Goal: Check status: Check status

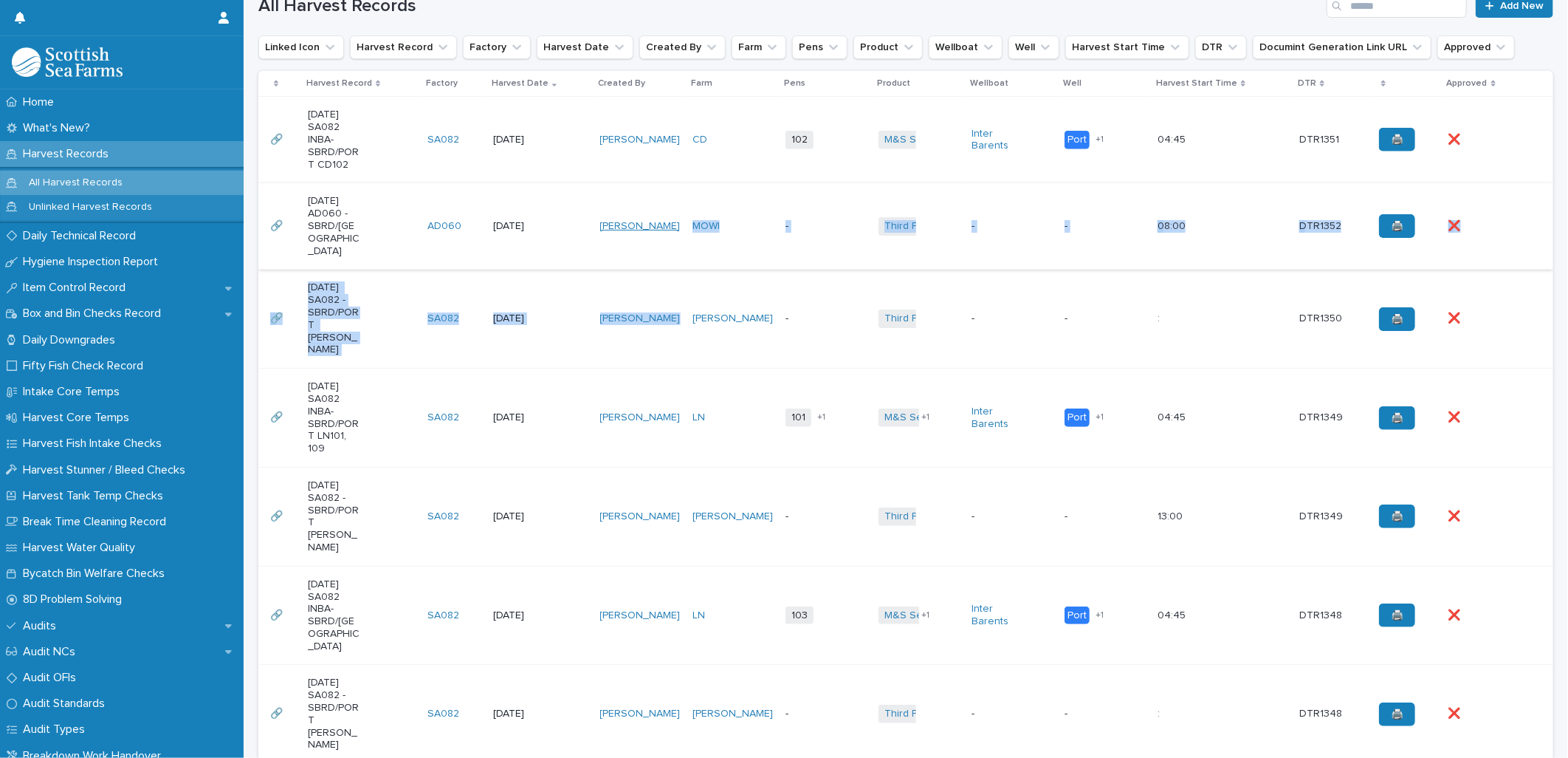
scroll to position [410, 0]
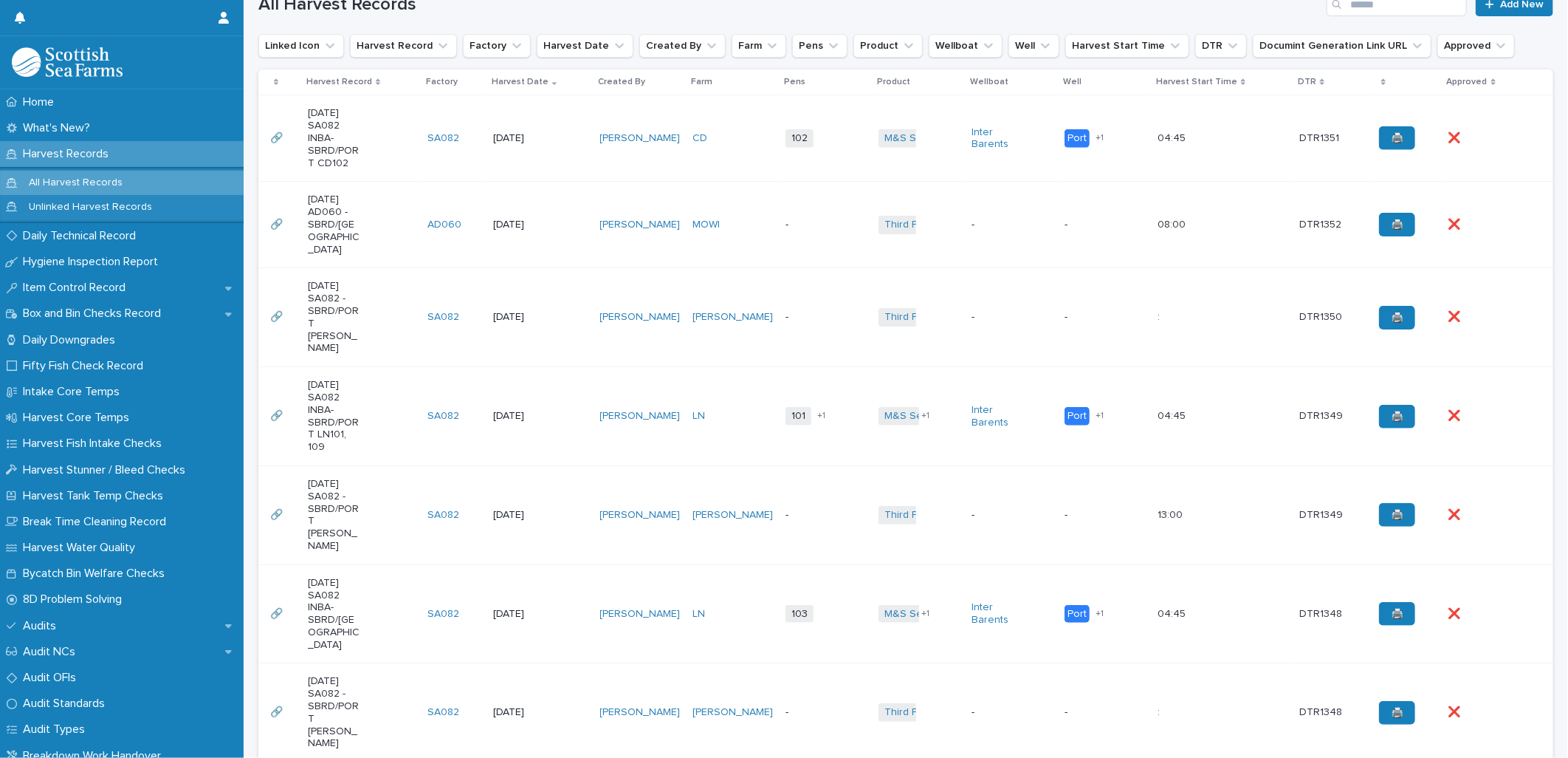
click at [780, 304] on td "-" at bounding box center [826, 318] width 93 height 99
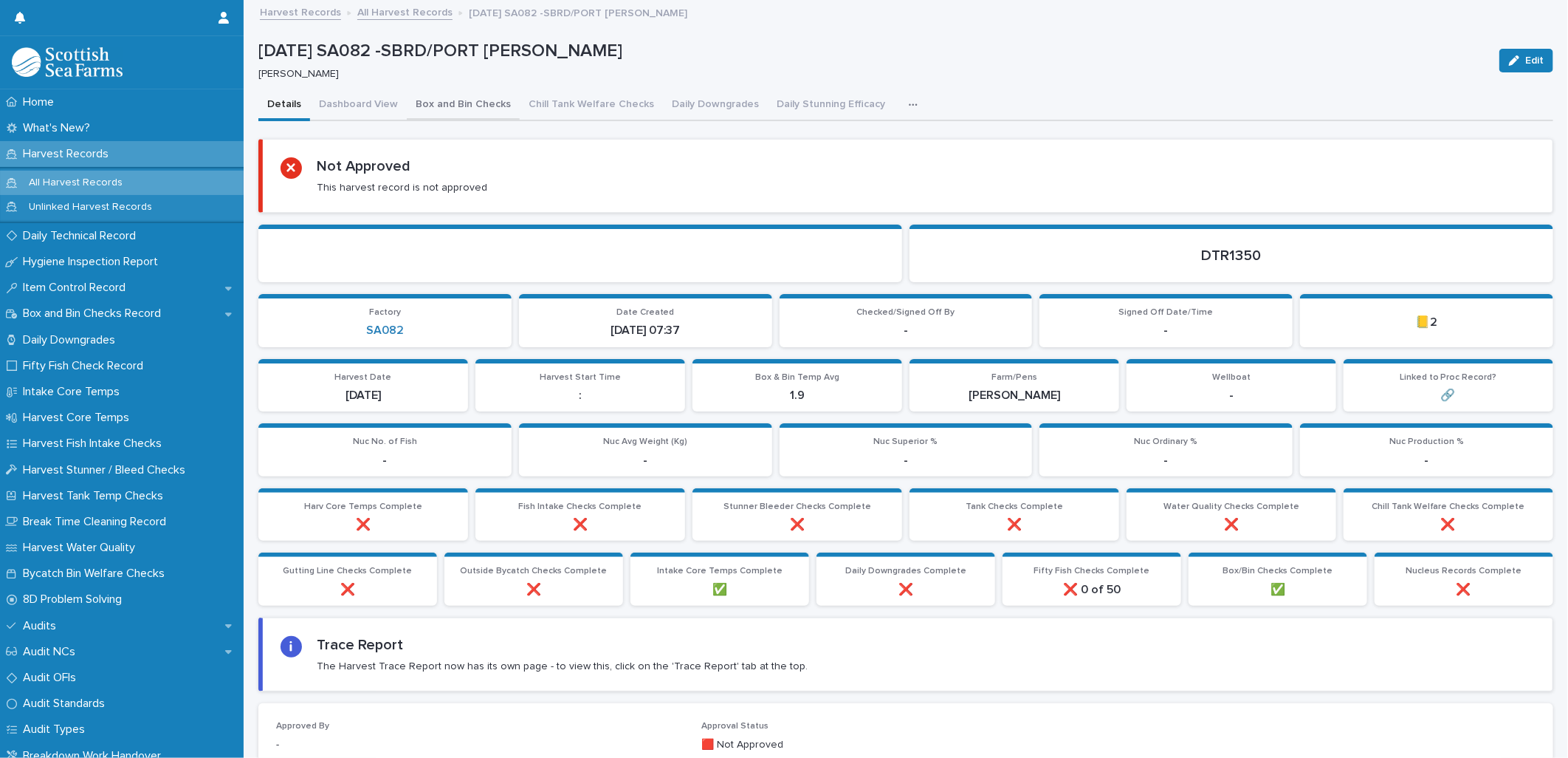
click at [482, 107] on button "Box and Bin Checks" at bounding box center [463, 105] width 113 height 31
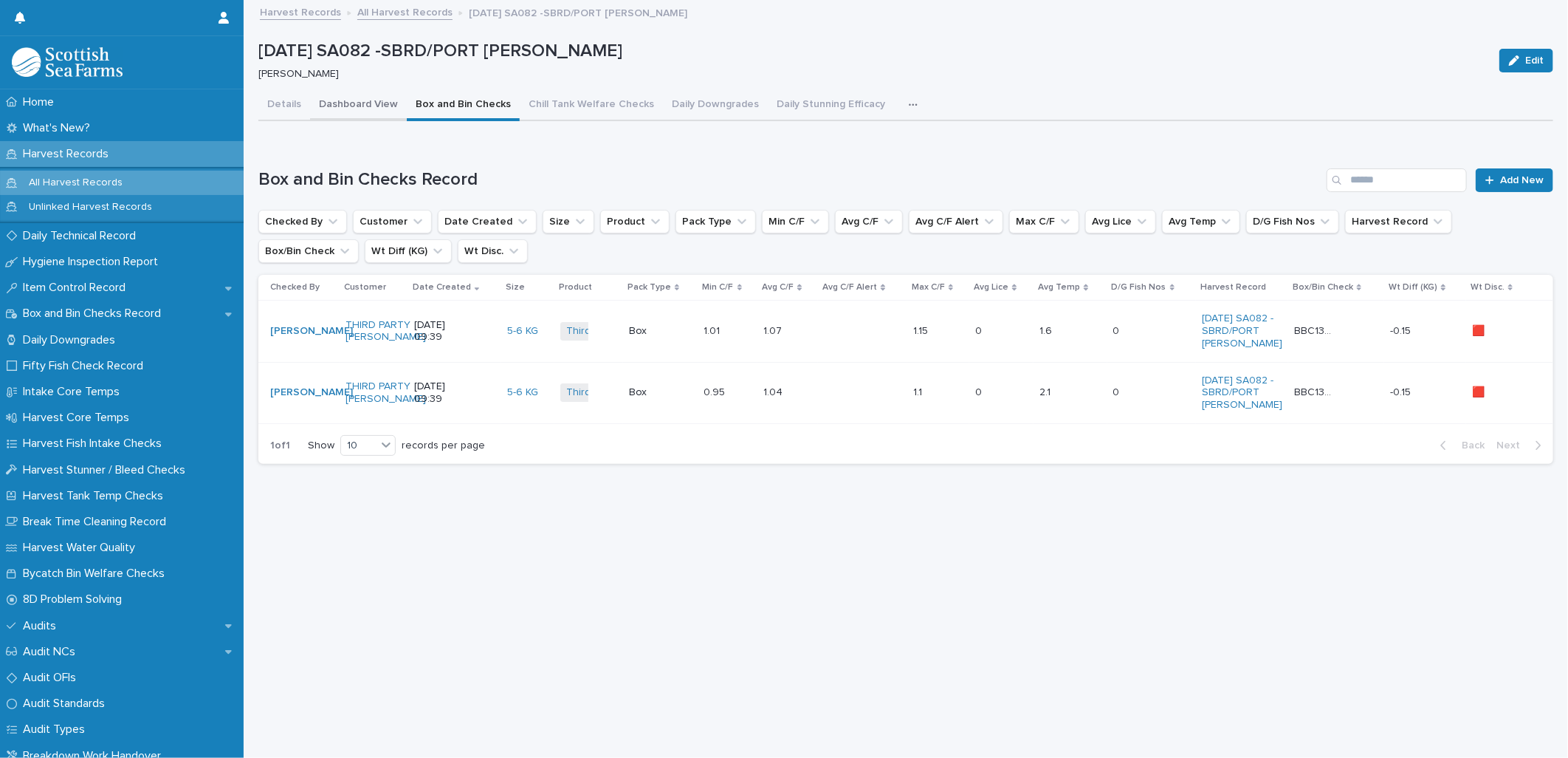
click at [348, 103] on button "Dashboard View" at bounding box center [358, 105] width 97 height 31
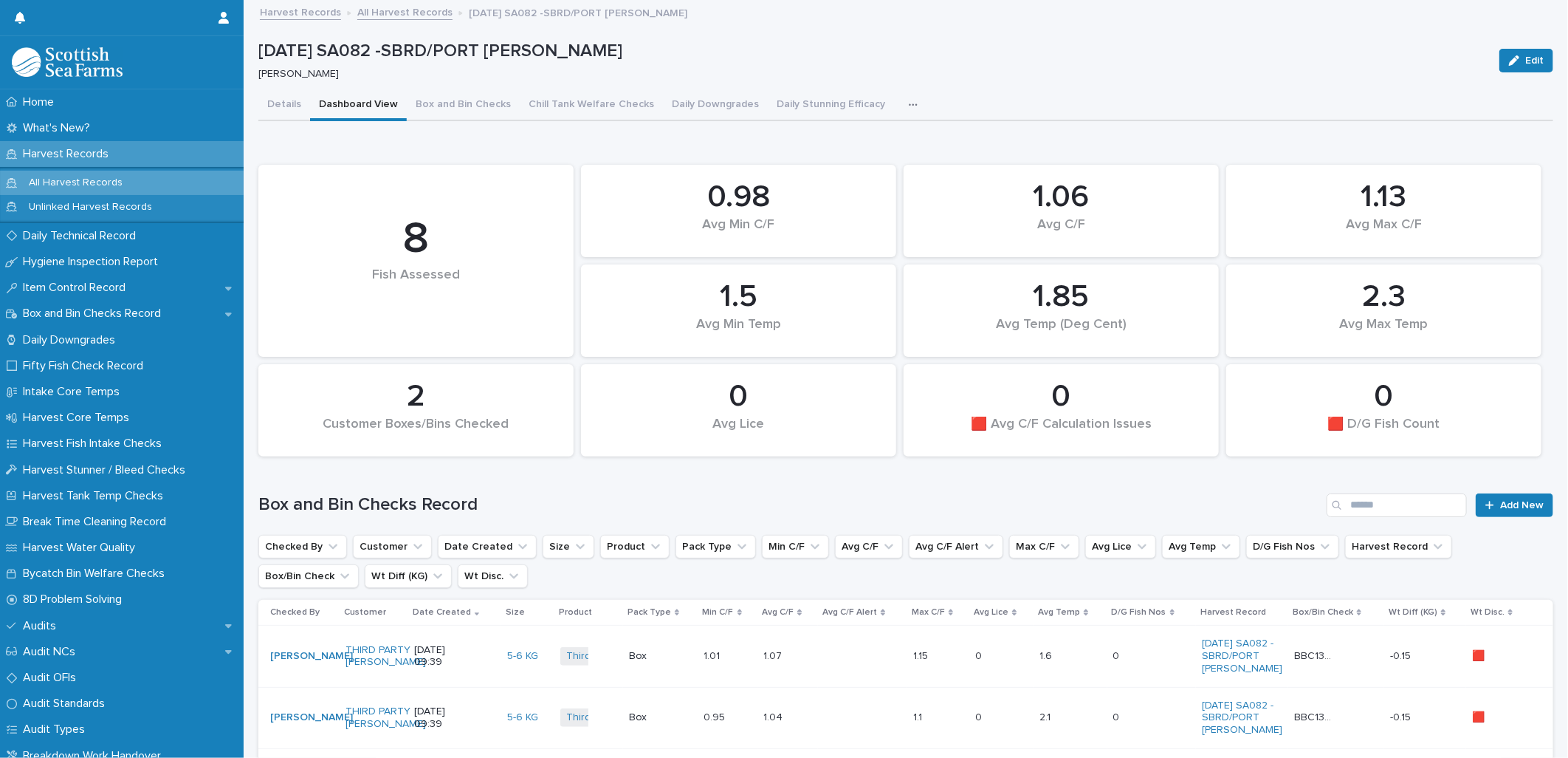
click at [381, 11] on link "All Harvest Records" at bounding box center [405, 11] width 96 height 17
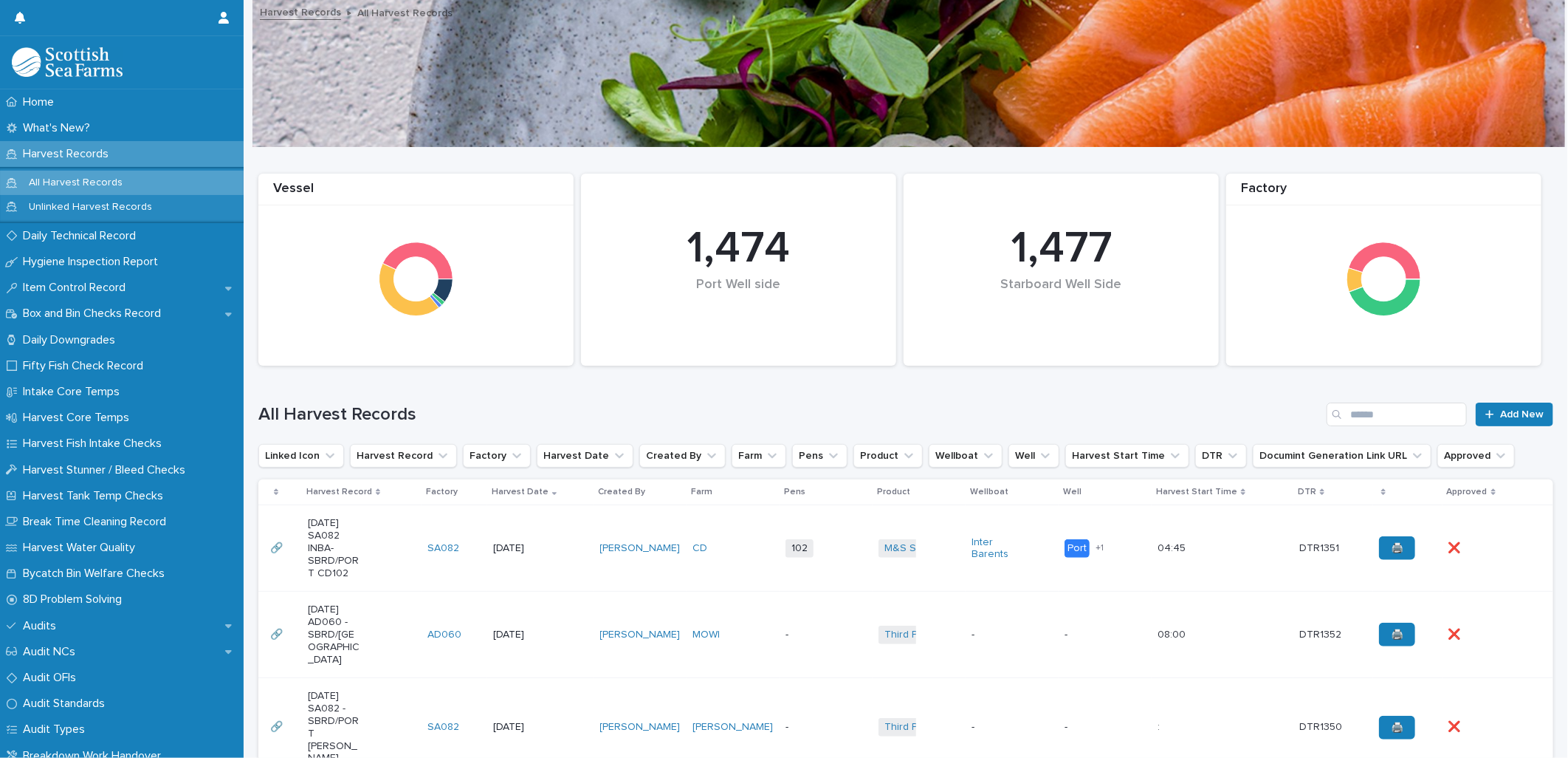
click at [304, 363] on div "Vessel" at bounding box center [416, 269] width 315 height 192
click at [780, 608] on td "-" at bounding box center [826, 635] width 93 height 86
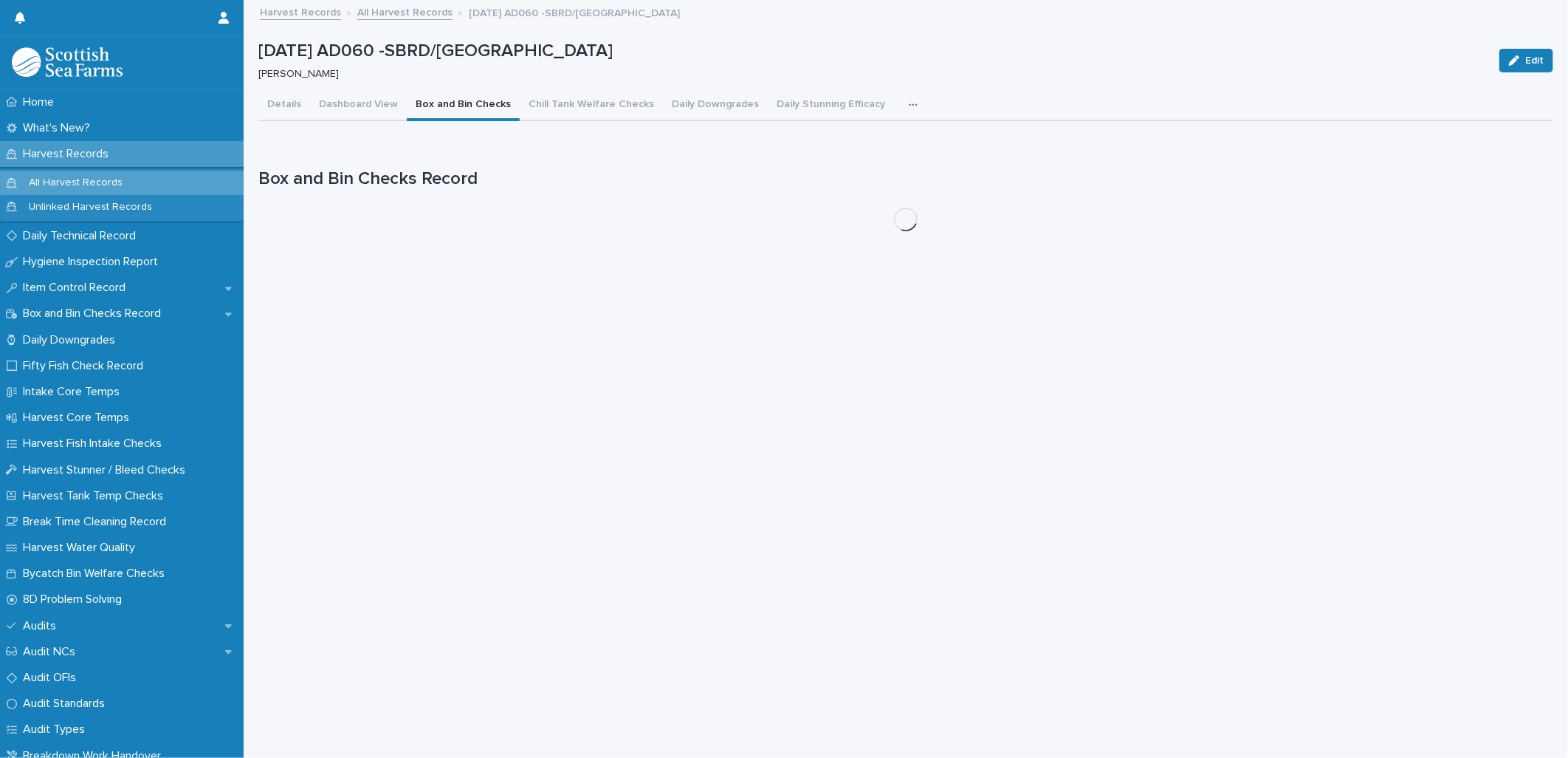
click at [425, 102] on button "Box and Bin Checks" at bounding box center [463, 105] width 113 height 31
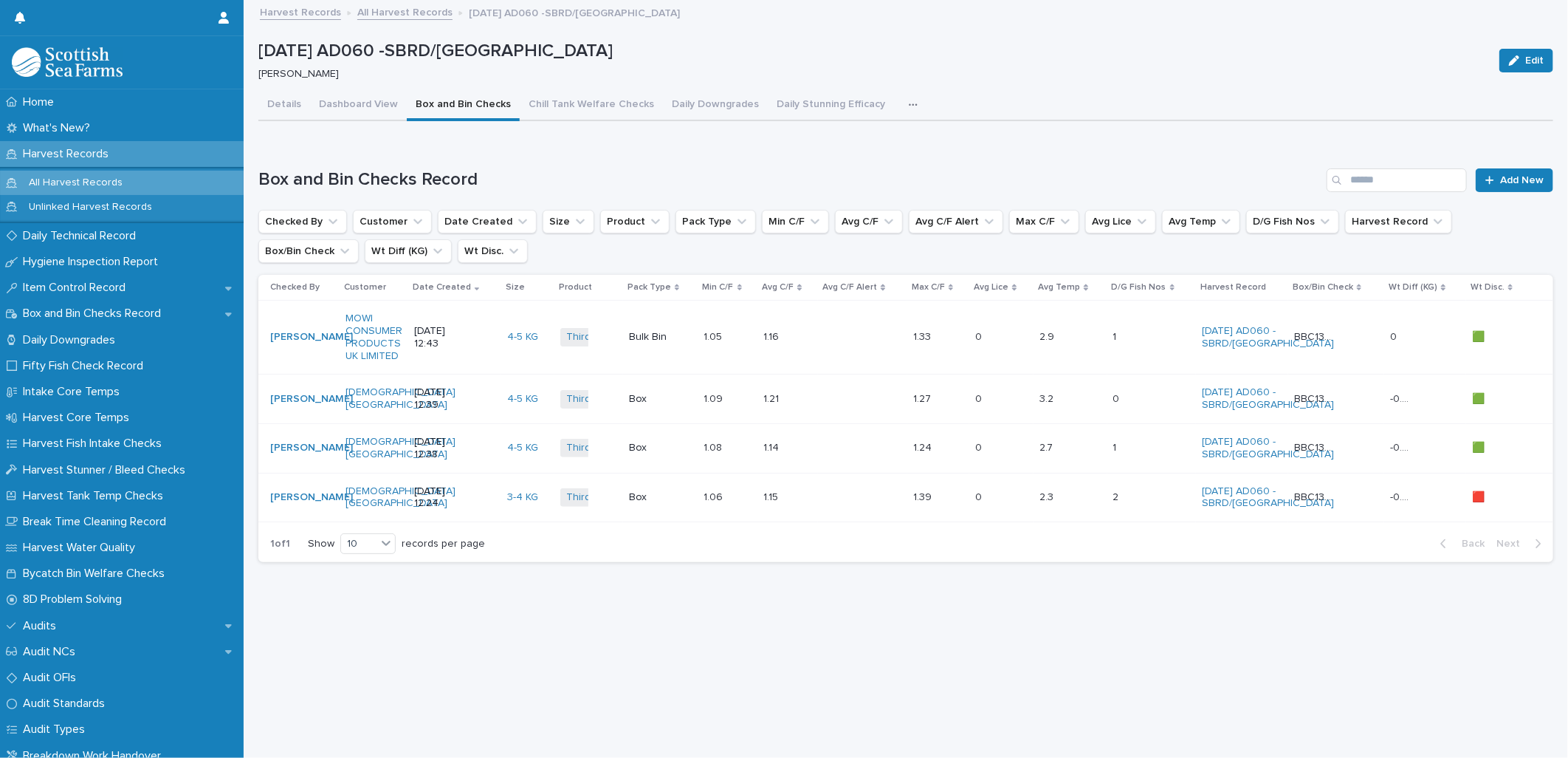
click at [877, 341] on div at bounding box center [863, 337] width 77 height 25
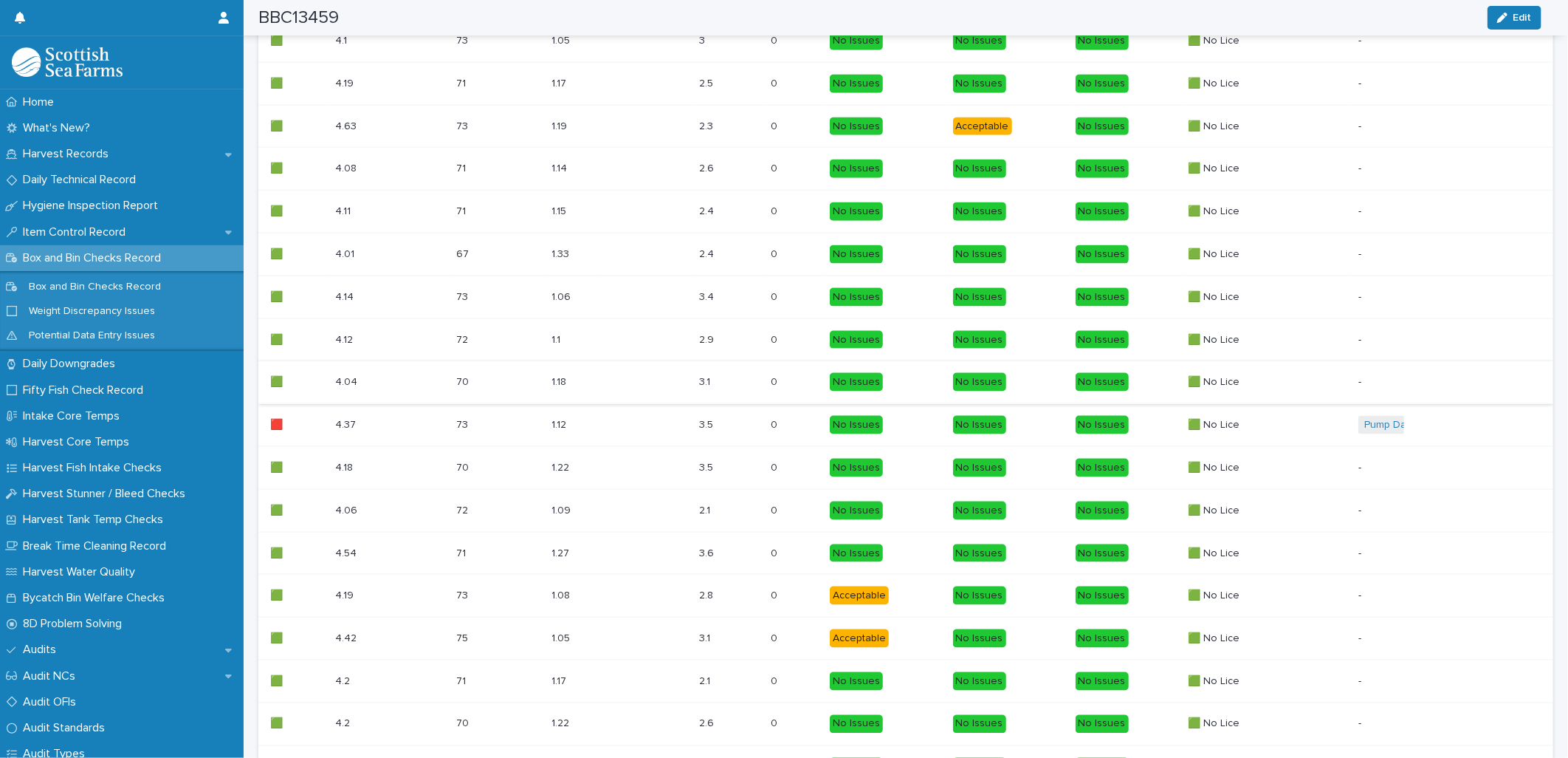
scroll to position [1078, 0]
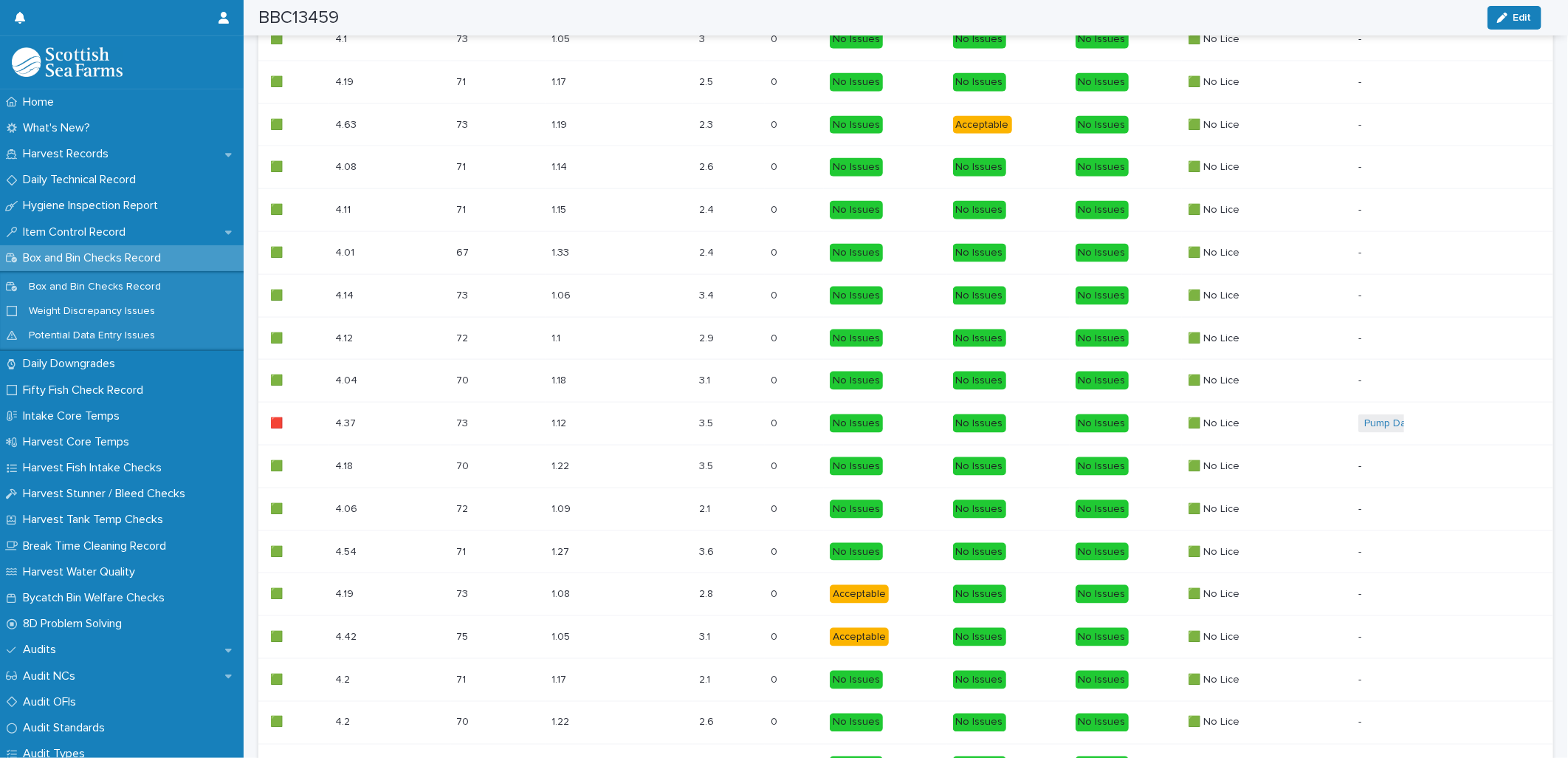
click at [1311, 418] on div "🟩 No Lice 🟩 No Lice" at bounding box center [1267, 424] width 159 height 25
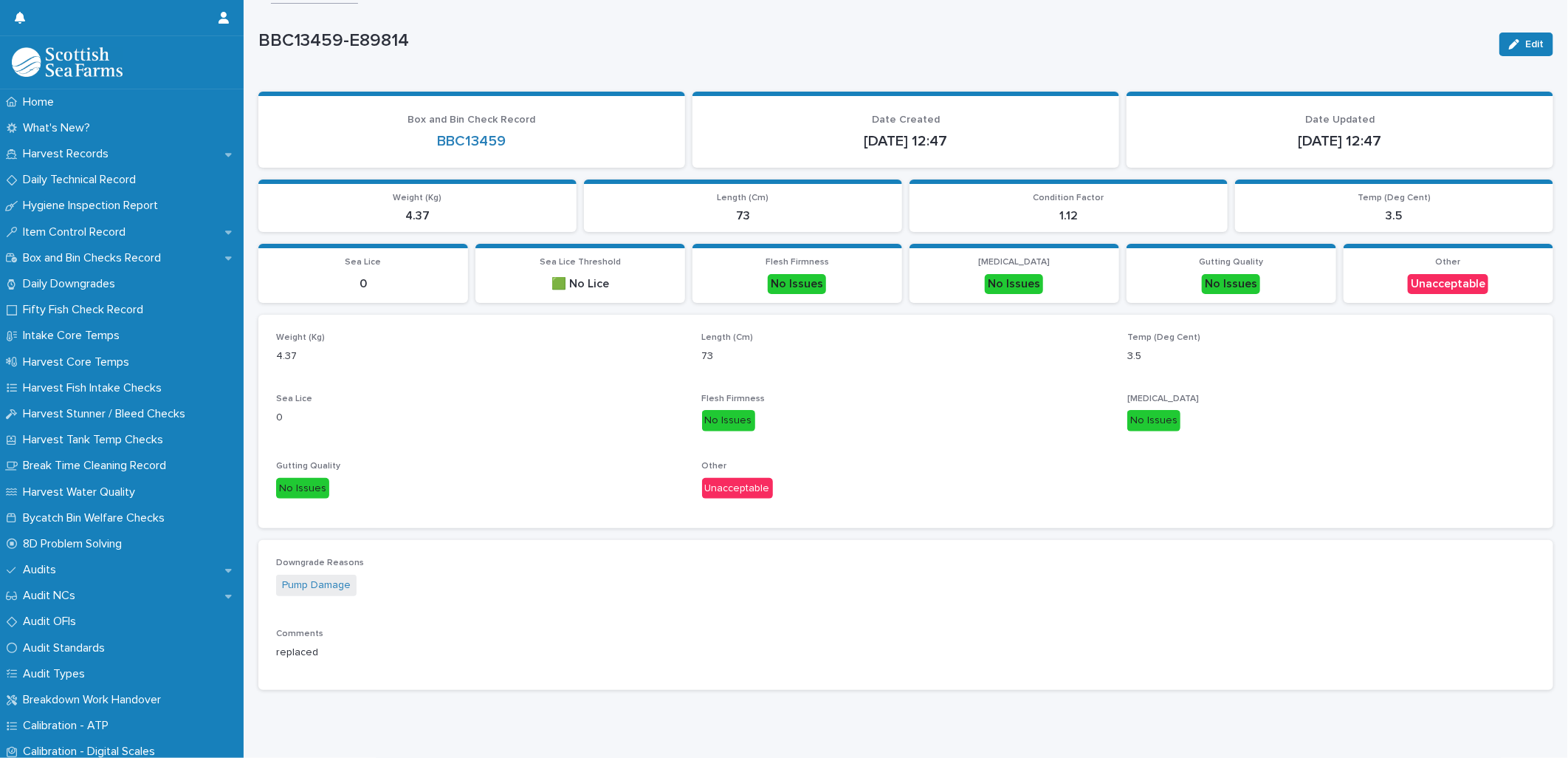
scroll to position [20, 0]
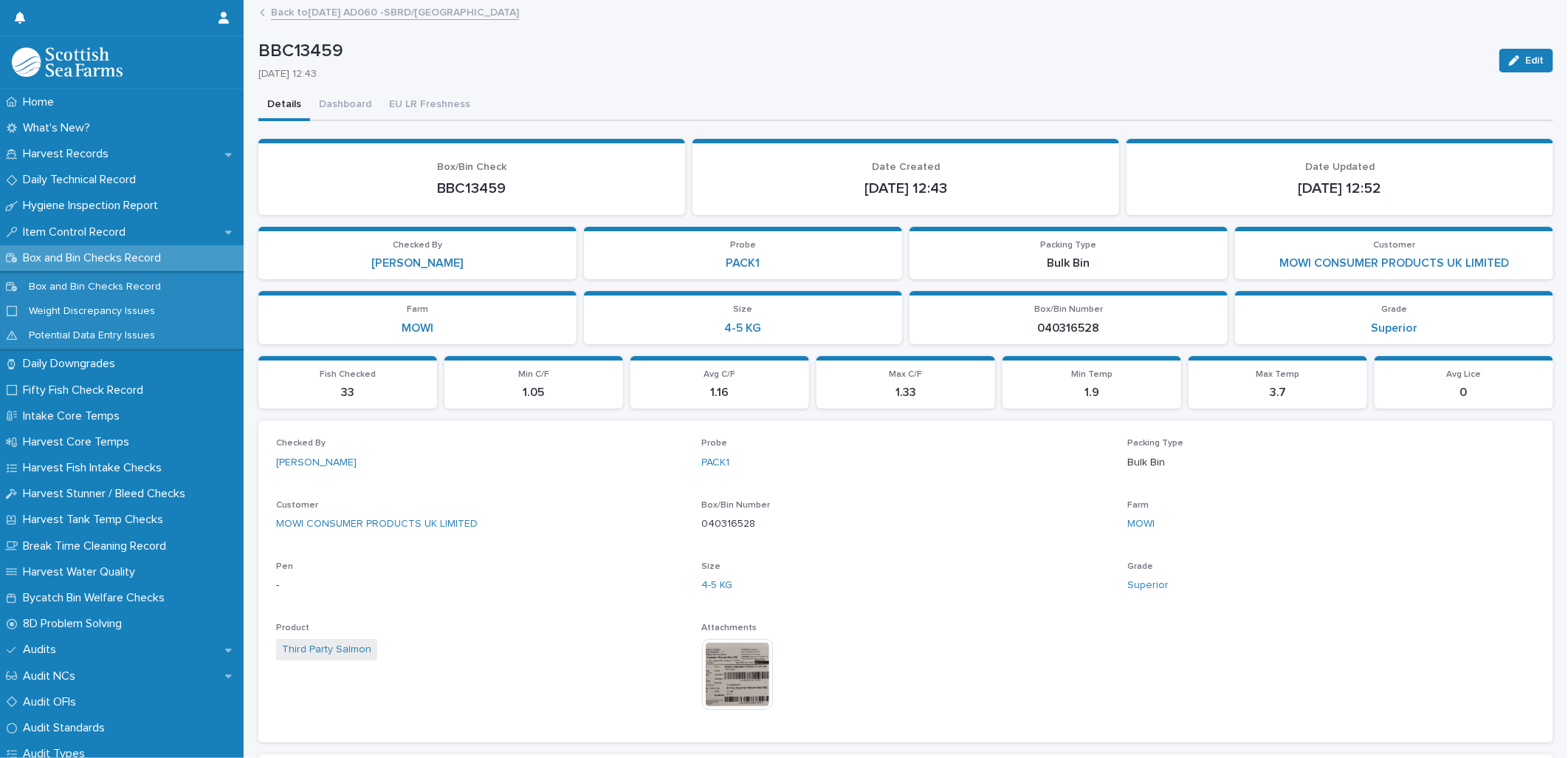
click at [401, 9] on link "Back to [DATE] AD060 -SBRD/[GEOGRAPHIC_DATA]" at bounding box center [395, 11] width 249 height 17
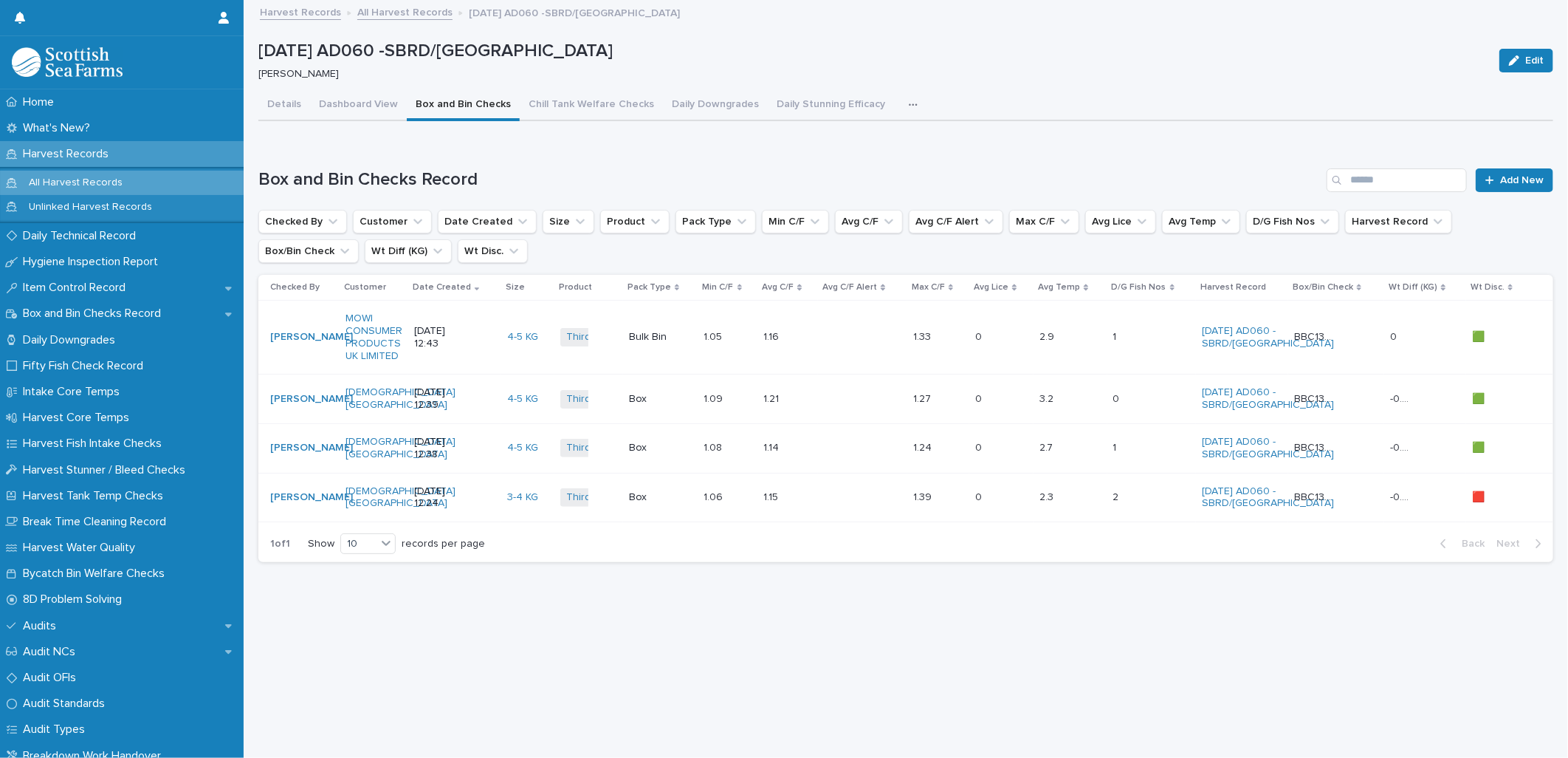
click at [909, 109] on icon "button" at bounding box center [913, 105] width 9 height 10
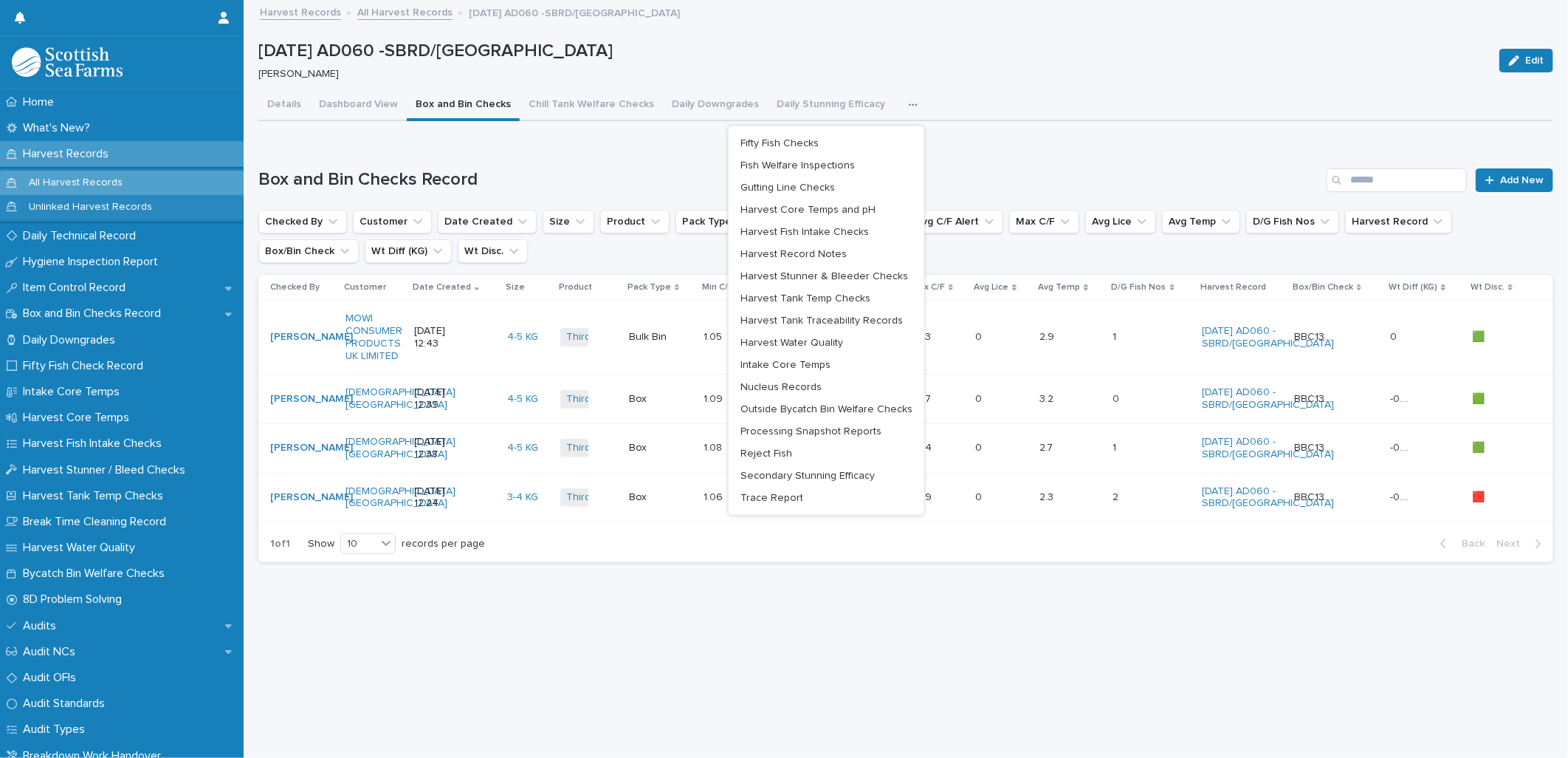
click at [999, 115] on div "Details Dashboard View Box and Bin Checks Chill Tank Welfare Checks Daily Downg…" at bounding box center [906, 105] width 1296 height 31
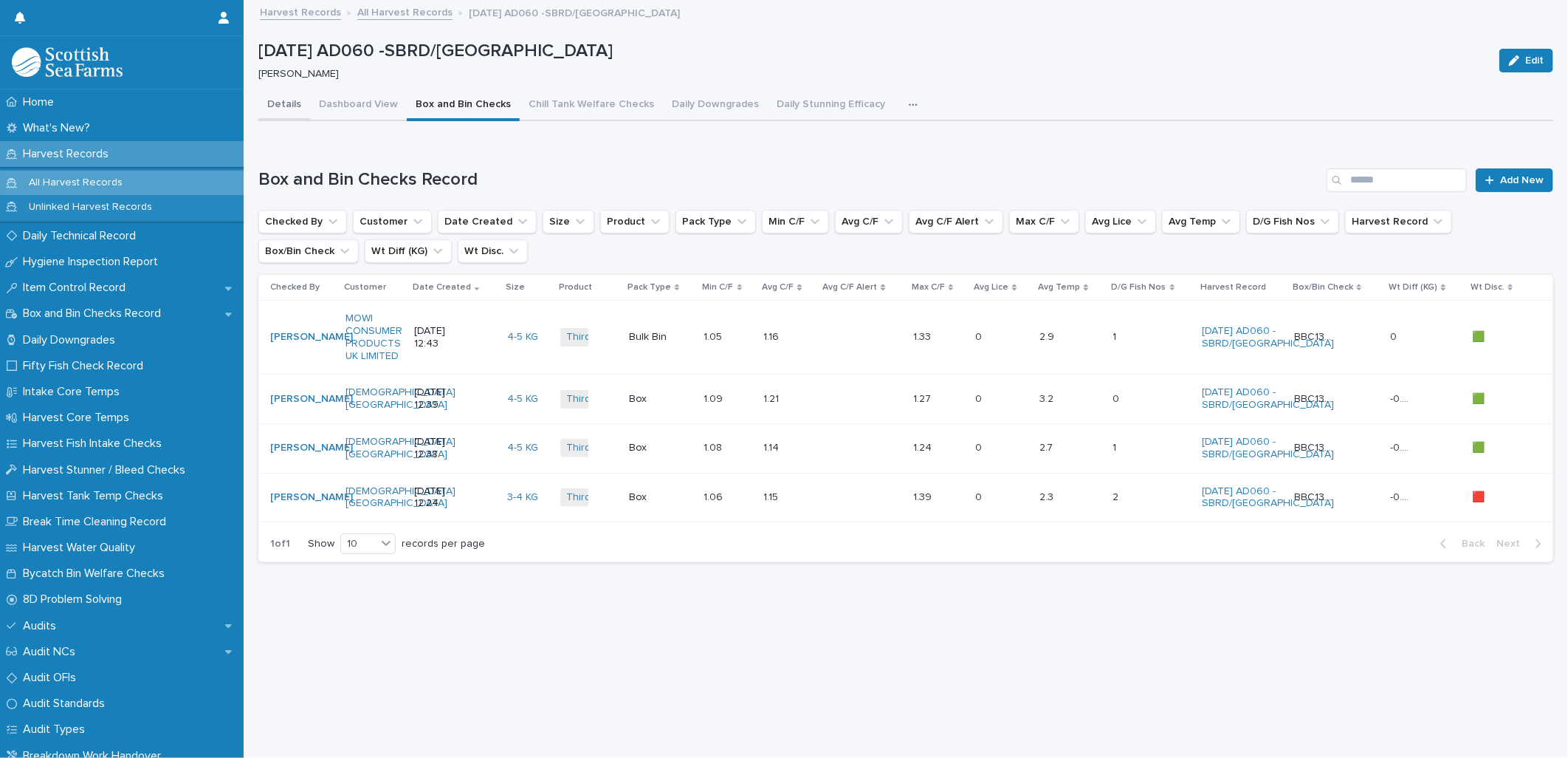
click at [291, 101] on button "Details" at bounding box center [284, 105] width 52 height 31
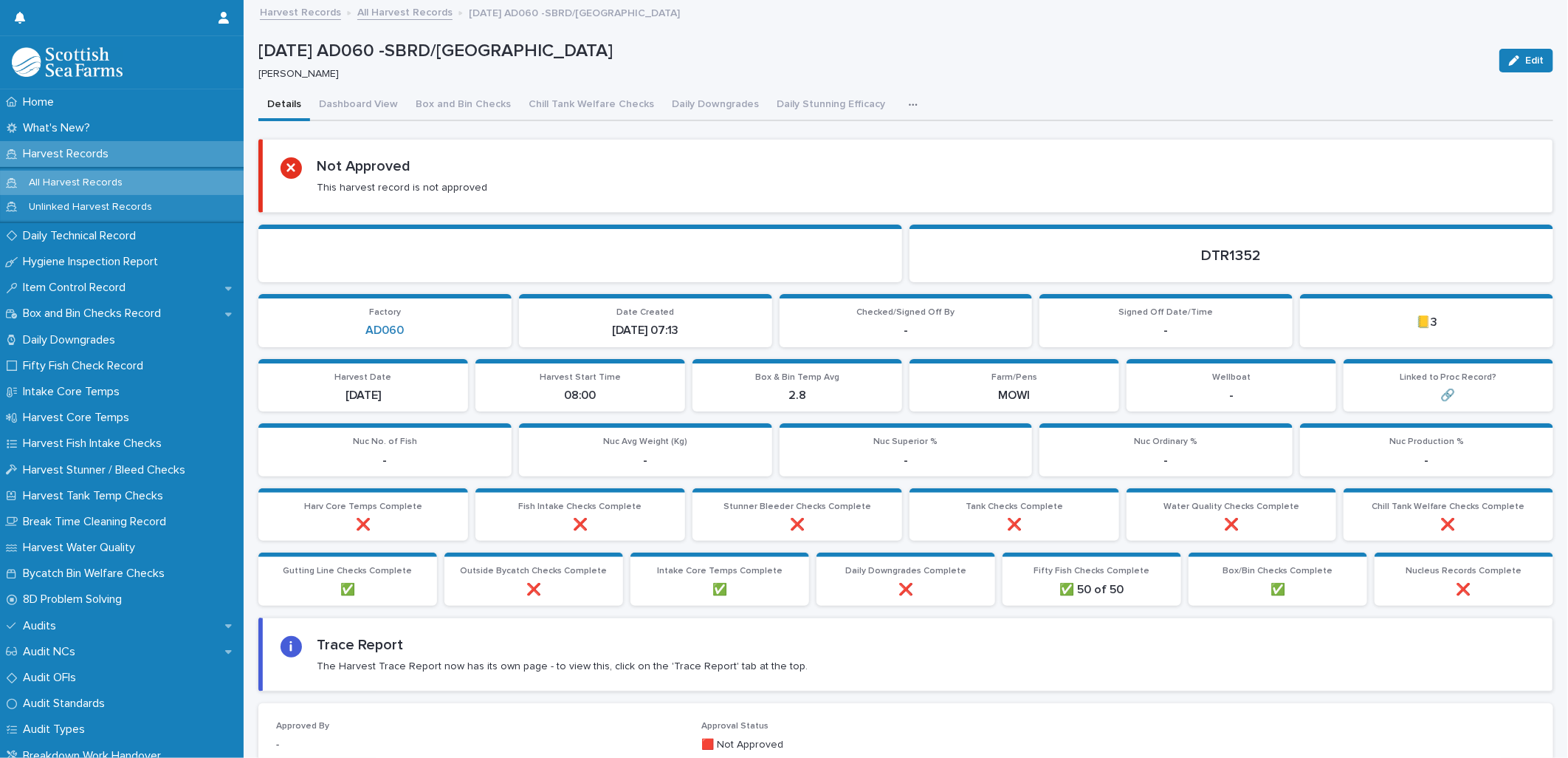
click at [381, 585] on p "✅" at bounding box center [348, 590] width 161 height 14
drag, startPoint x: 1136, startPoint y: 585, endPoint x: 963, endPoint y: 579, distance: 173.1
click at [963, 579] on div "Gutting Line Checks Complete ✅ Outside Bycatch Checks Complete ❌ Intake Core Te…" at bounding box center [906, 579] width 1296 height 53
click at [1302, 572] on span "Box/Bin Checks Complete" at bounding box center [1278, 571] width 110 height 9
drag, startPoint x: 1273, startPoint y: 582, endPoint x: 1201, endPoint y: 574, distance: 72.4
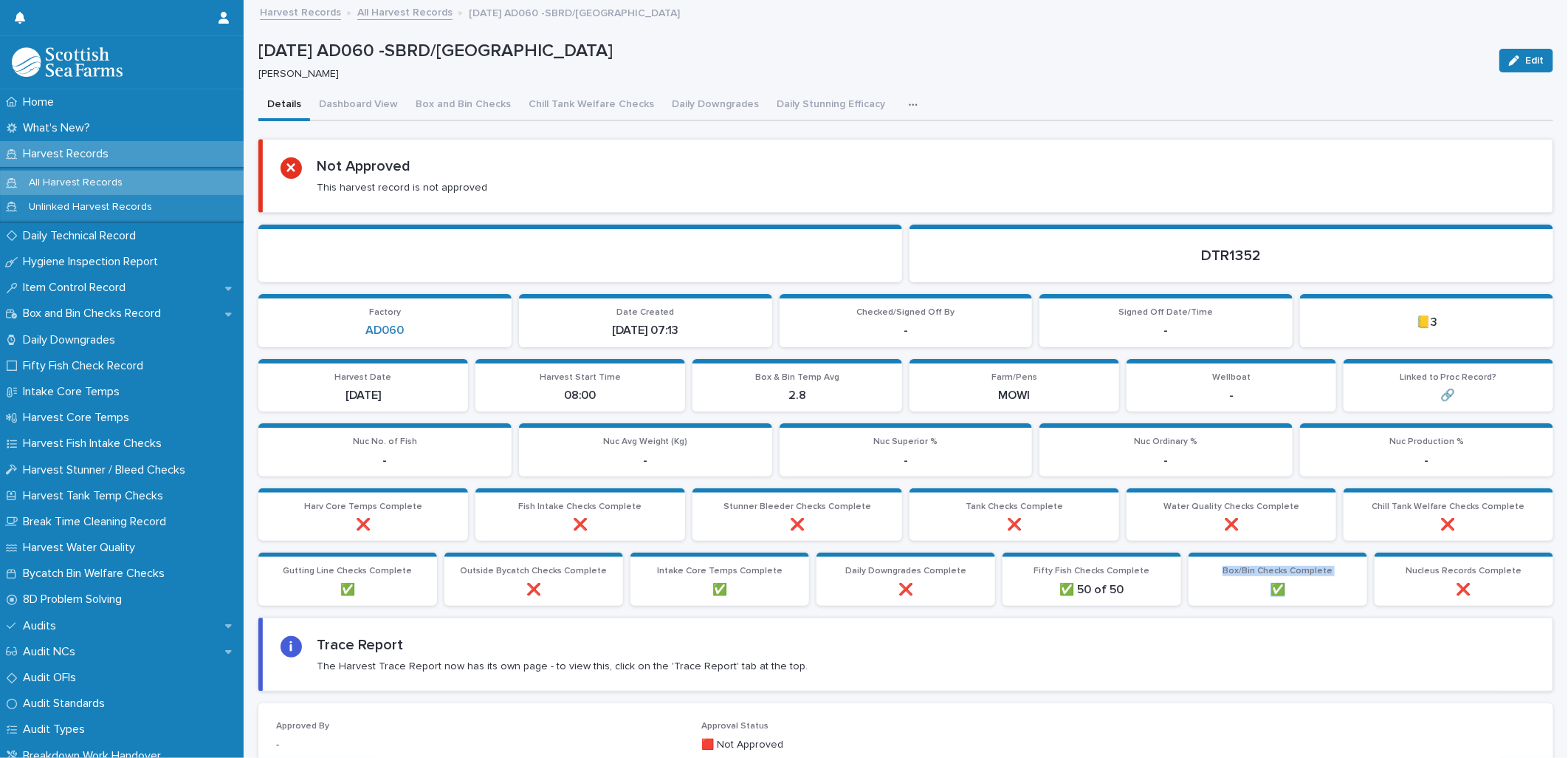
click at [1201, 574] on div "Box/Bin Checks Complete ✅" at bounding box center [1278, 581] width 161 height 31
drag, startPoint x: 1201, startPoint y: 574, endPoint x: 1326, endPoint y: 584, distance: 125.4
click at [1326, 584] on p "✅" at bounding box center [1278, 590] width 161 height 14
